Goal: Entertainment & Leisure: Consume media (video, audio)

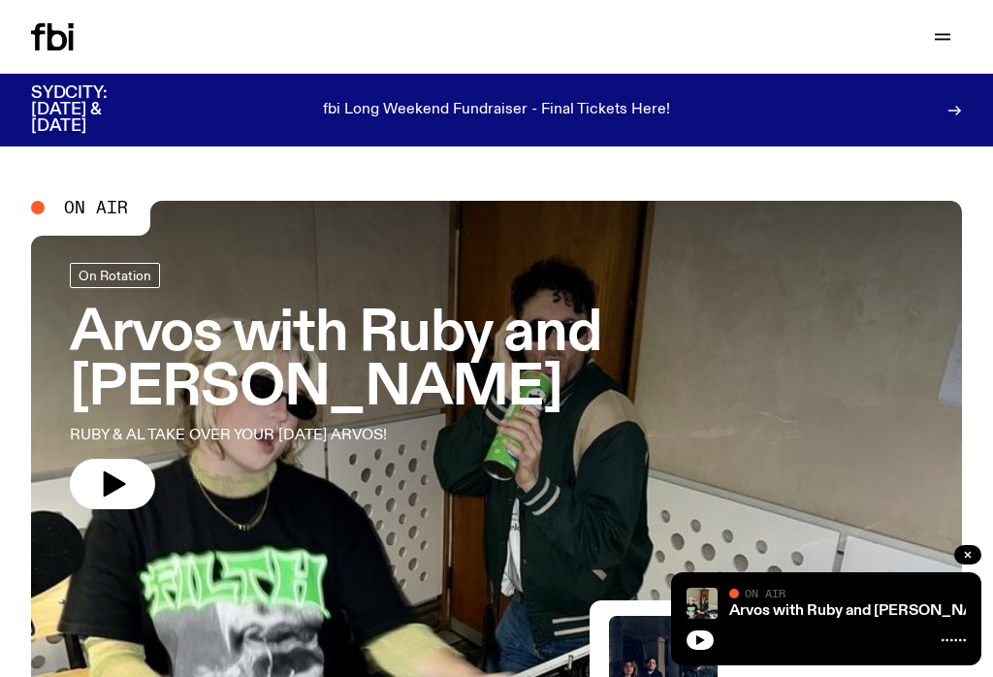
click at [128, 402] on link "Arvos with [PERSON_NAME] and Al RUBY & AL TAKE OVER YOUR [DATE] ARVOS!" at bounding box center [497, 386] width 854 height 246
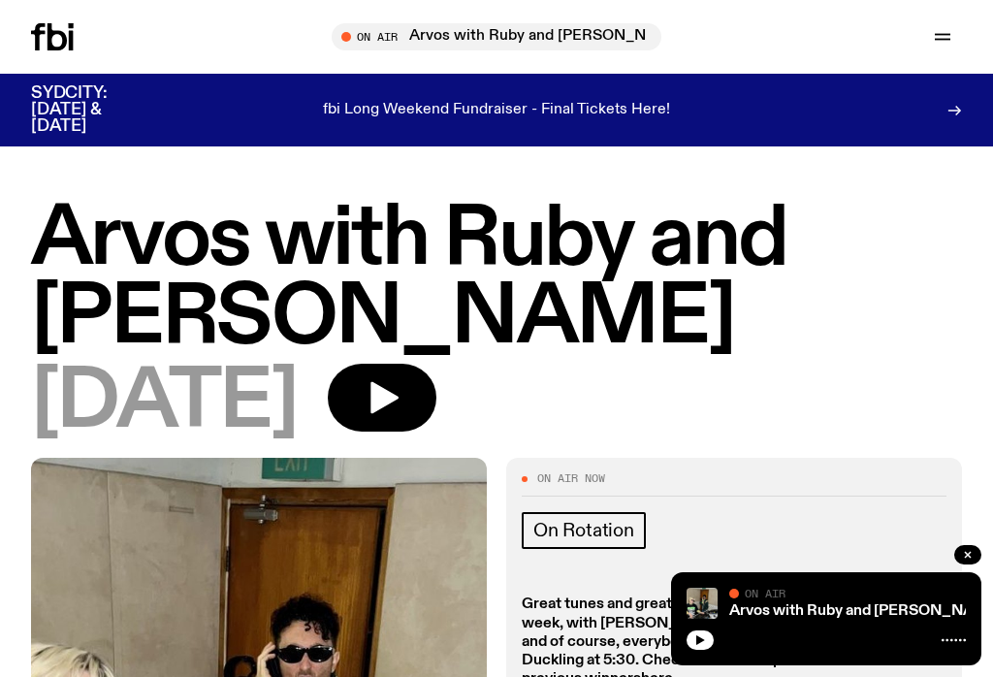
click at [698, 633] on button "button" at bounding box center [700, 639] width 27 height 19
click at [690, 645] on button "button" at bounding box center [700, 639] width 27 height 19
click at [711, 635] on button "button" at bounding box center [700, 639] width 27 height 19
